Goal: Find specific page/section: Find specific page/section

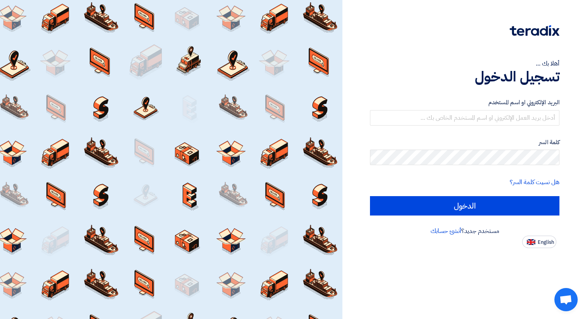
click at [501, 109] on div "البريد الإلكتروني او اسم المستخدم" at bounding box center [464, 112] width 189 height 28
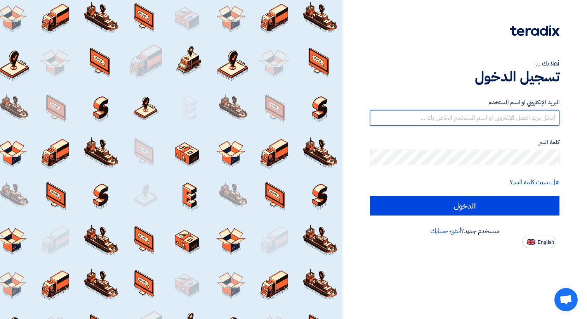
click at [500, 117] on input "text" at bounding box center [464, 118] width 189 height 16
type input "[DOMAIN_NAME][EMAIL_ADDRESS][DOMAIN_NAME]"
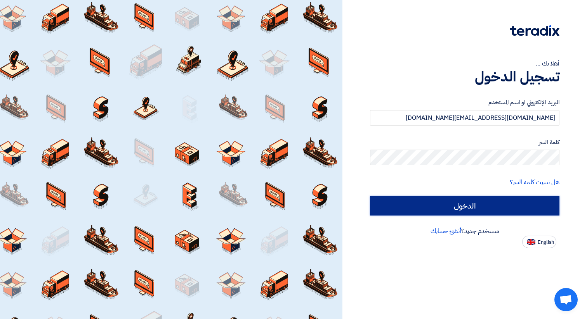
click at [481, 206] on input "الدخول" at bounding box center [464, 205] width 189 height 19
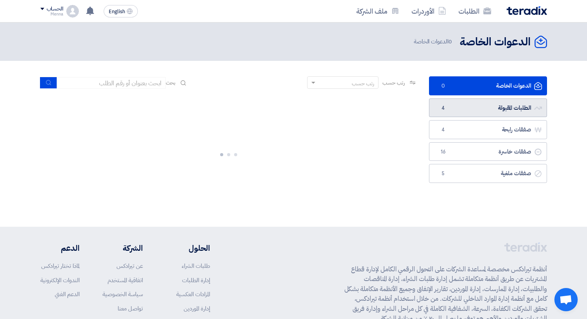
click at [489, 107] on link "الطلبات المقبولة الطلبات المقبولة 4" at bounding box center [488, 108] width 118 height 19
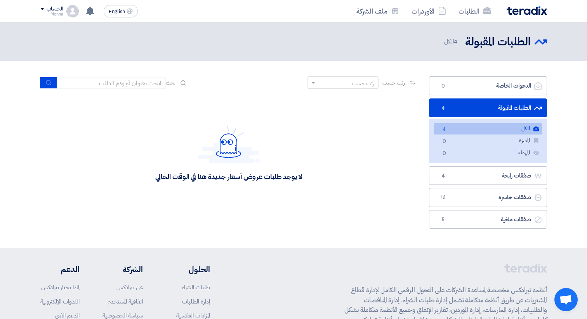
click at [491, 129] on link "الكل الكل 4" at bounding box center [487, 128] width 109 height 11
